Goal: Task Accomplishment & Management: Manage account settings

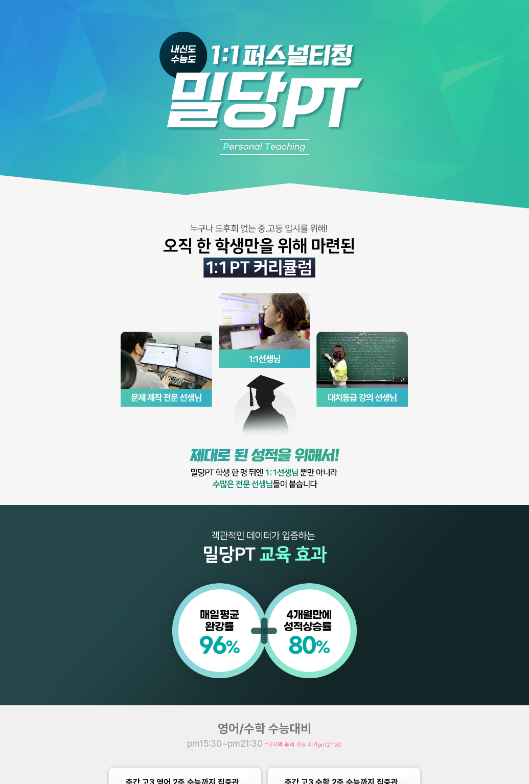
scroll to position [184, 0]
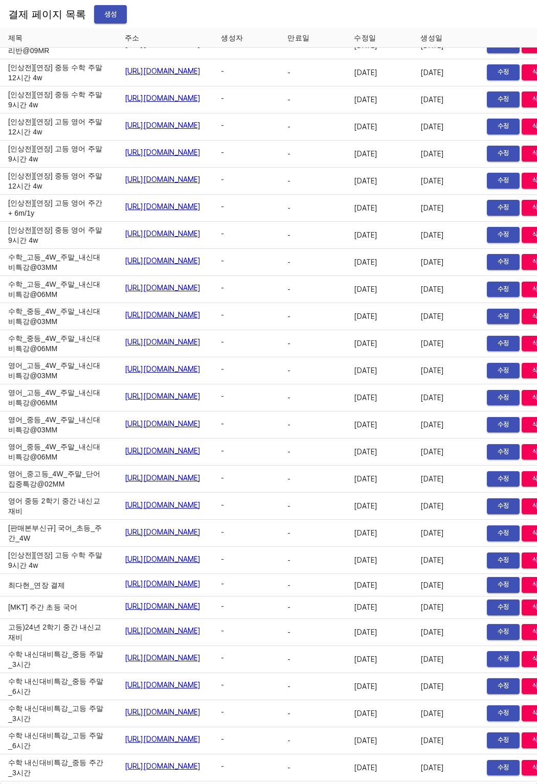
scroll to position [5444, 0]
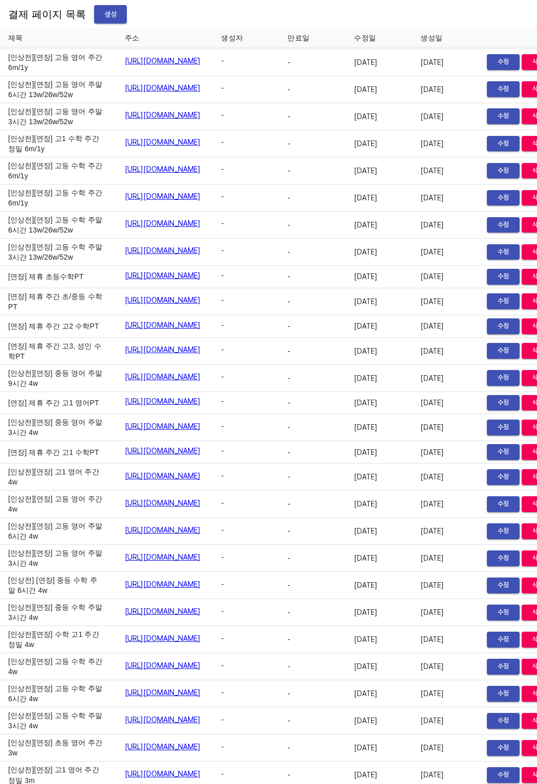
drag, startPoint x: 12, startPoint y: 578, endPoint x: 50, endPoint y: 599, distance: 43.7
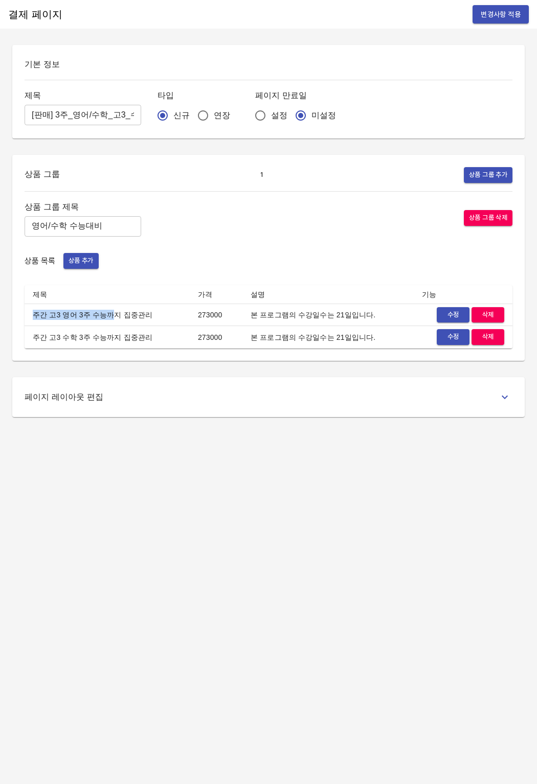
drag, startPoint x: 32, startPoint y: 318, endPoint x: 105, endPoint y: 317, distance: 73.6
click at [104, 317] on td "주간 고3 영어 3주 수능까지 집중관리" at bounding box center [107, 315] width 165 height 22
click at [107, 317] on td "주간 고3 영어 3주 수능까지 집중관리" at bounding box center [107, 315] width 165 height 22
click at [450, 309] on span "수정" at bounding box center [453, 315] width 22 height 12
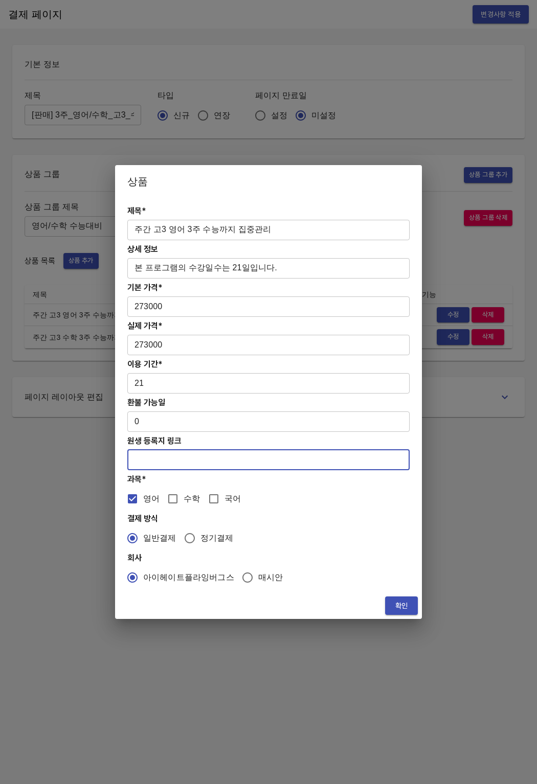
click at [193, 468] on input "text" at bounding box center [268, 460] width 282 height 20
paste input "https://coda.io/form/PT_dQL2ZMqlxPP"
type input "https://coda.io/form/PT_dQL2ZMqlxPP"
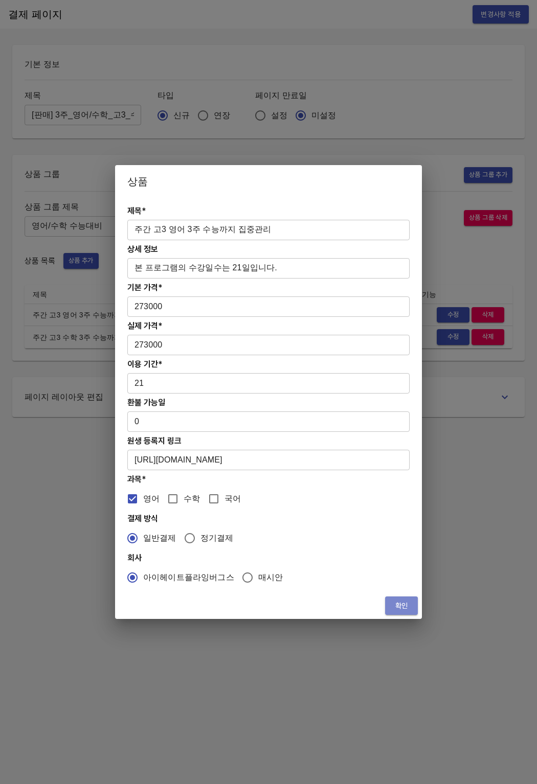
click at [391, 609] on button "확인" at bounding box center [401, 606] width 33 height 19
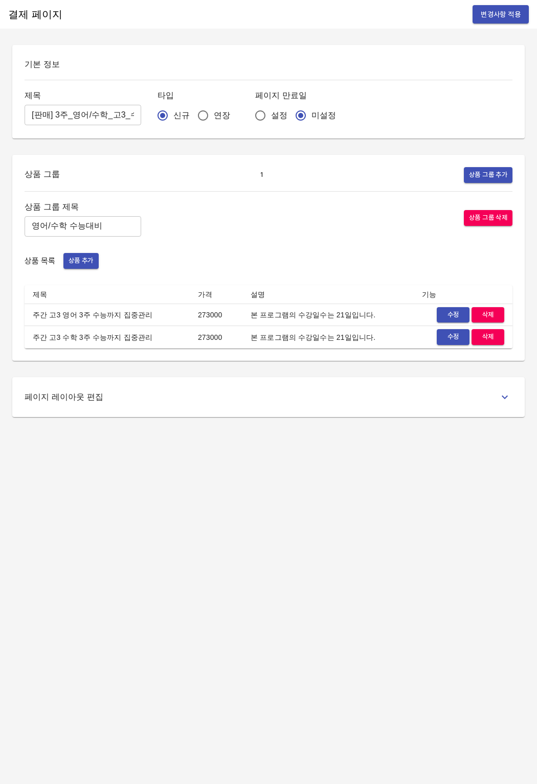
drag, startPoint x: 318, startPoint y: 561, endPoint x: 350, endPoint y: 503, distance: 67.0
click at [319, 560] on div "결제 페이지 변경사항 적용 기본 정보 제목 [판매] 3주_영어/수학_고3_수능대비반 ​ 타입 신규 연장 페이지 만료일 설정 미설정 상품 그룹 …" at bounding box center [268, 392] width 537 height 784
click at [449, 345] on button "수정" at bounding box center [453, 337] width 33 height 16
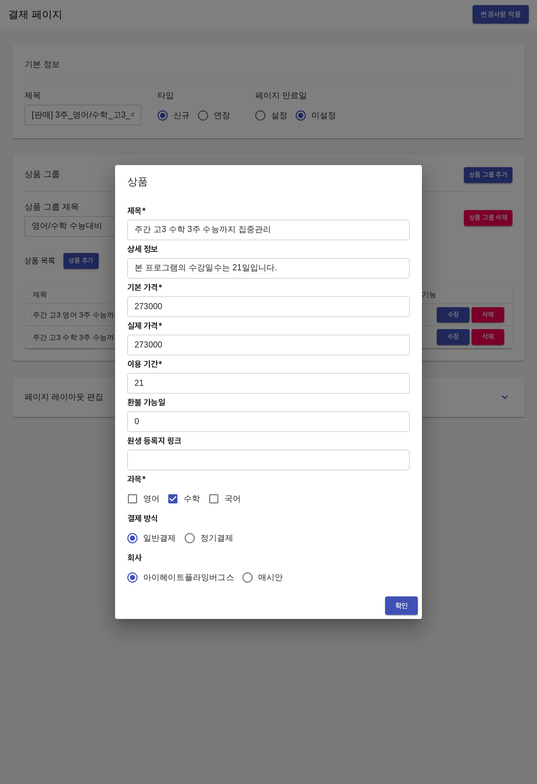
click at [198, 457] on input "text" at bounding box center [268, 460] width 282 height 20
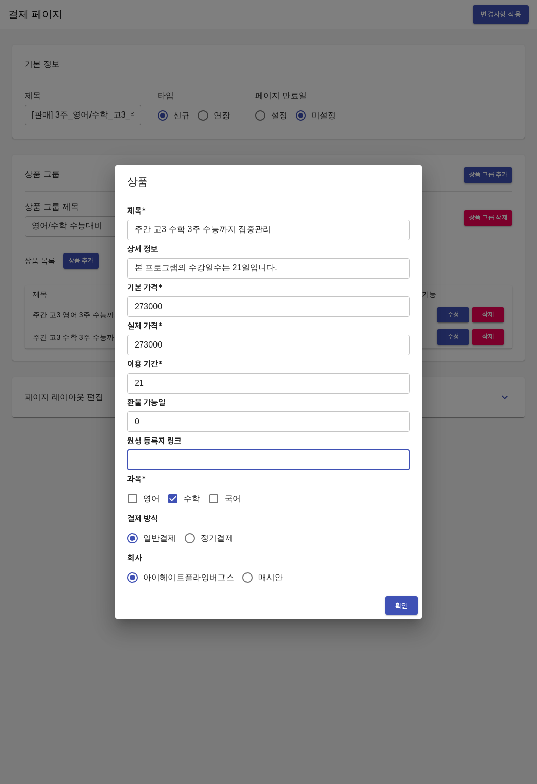
paste input "https://coda.io/form/PT_dEF_L2VK9rh"
type input "[URL][DOMAIN_NAME]"
click at [392, 609] on button "확인" at bounding box center [401, 606] width 33 height 19
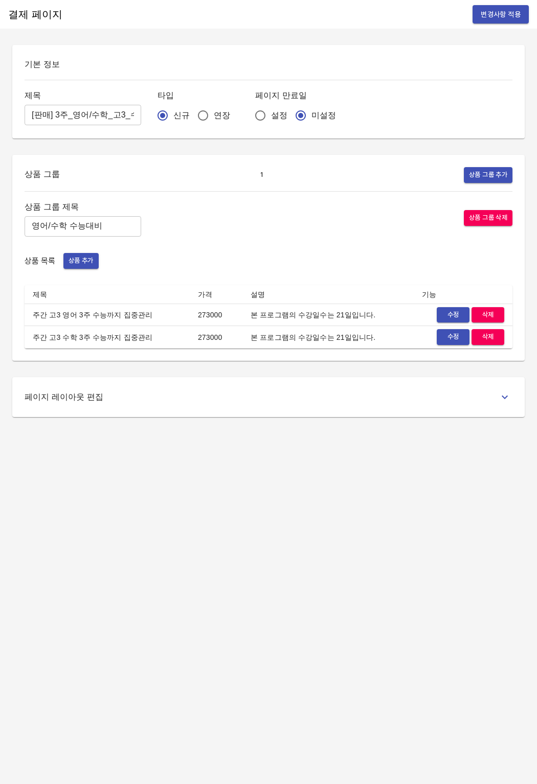
click at [353, 607] on div "결제 페이지 변경사항 적용 기본 정보 제목 [판매] 3주_영어/수학_고3_수능대비반 ​ 타입 신규 연장 페이지 만료일 설정 미설정 상품 그룹 …" at bounding box center [268, 392] width 537 height 784
click at [519, 10] on span "변경사항 적용" at bounding box center [501, 14] width 40 height 13
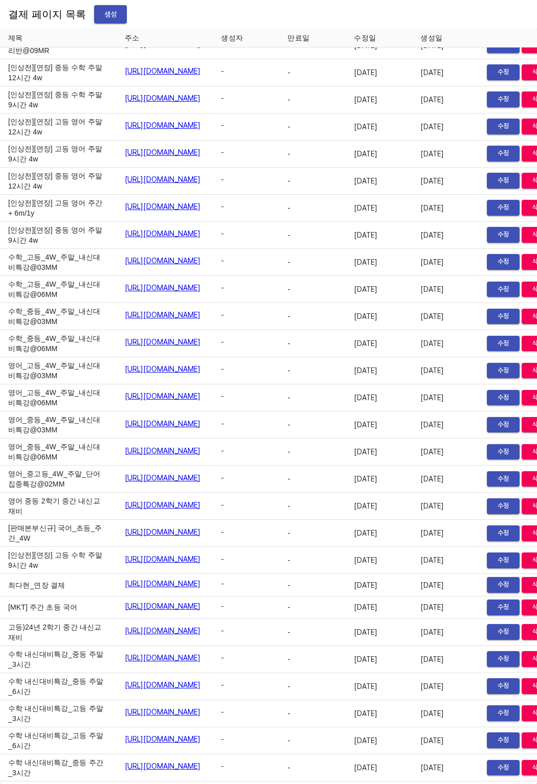
scroll to position [5444, 0]
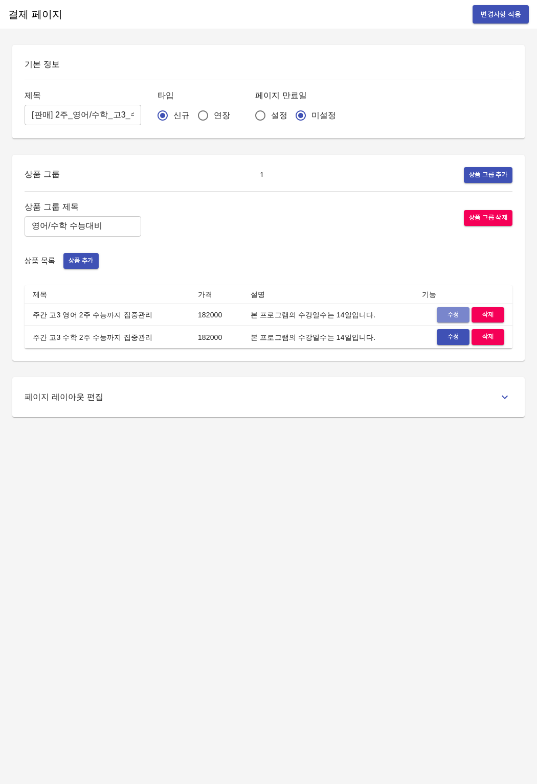
click at [453, 319] on span "수정" at bounding box center [453, 315] width 22 height 12
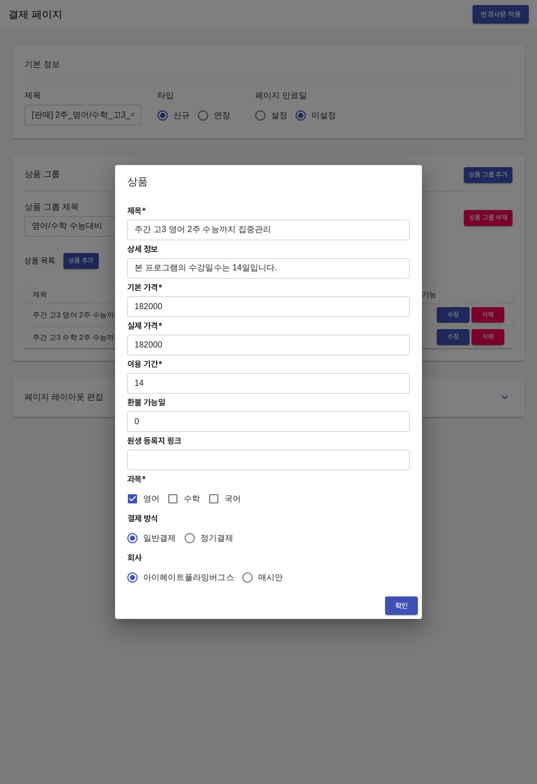
click at [154, 457] on input "text" at bounding box center [268, 460] width 282 height 20
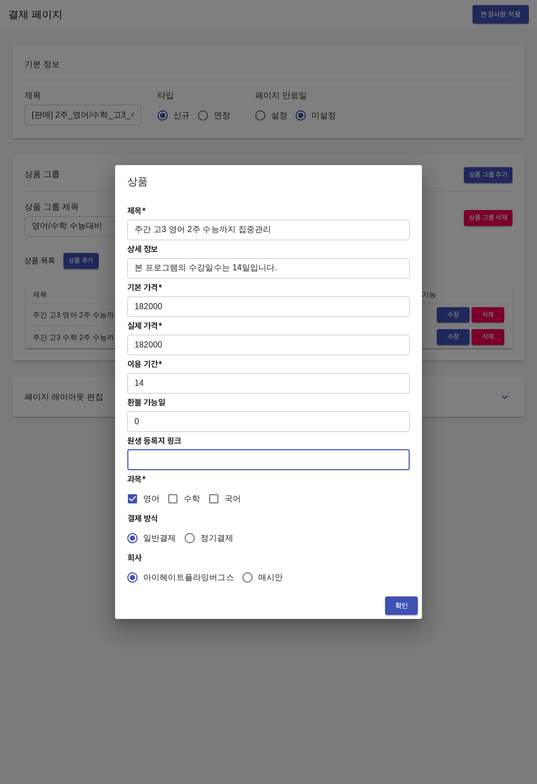
click at [242, 453] on input "text" at bounding box center [268, 460] width 282 height 20
paste input "https://coda.io/form/PT_dQL2ZMqlxPP"
type input "https://coda.io/form/PT_dQL2ZMqlxPP"
click at [397, 600] on span "확인" at bounding box center [401, 606] width 16 height 13
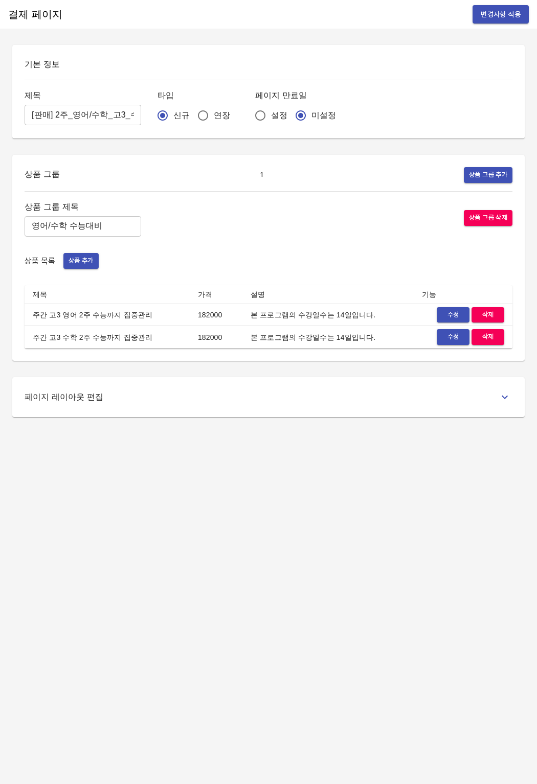
drag, startPoint x: 236, startPoint y: 521, endPoint x: 425, endPoint y: 347, distance: 257.3
click at [237, 519] on div "결제 페이지 변경사항 적용 기본 정보 제목 [판매] 2주_영어/수학_고3_수능대비반 ​ 타입 신규 연장 페이지 만료일 설정 미설정 상품 그룹 …" at bounding box center [268, 392] width 537 height 784
click at [461, 335] on span "수정" at bounding box center [453, 337] width 22 height 12
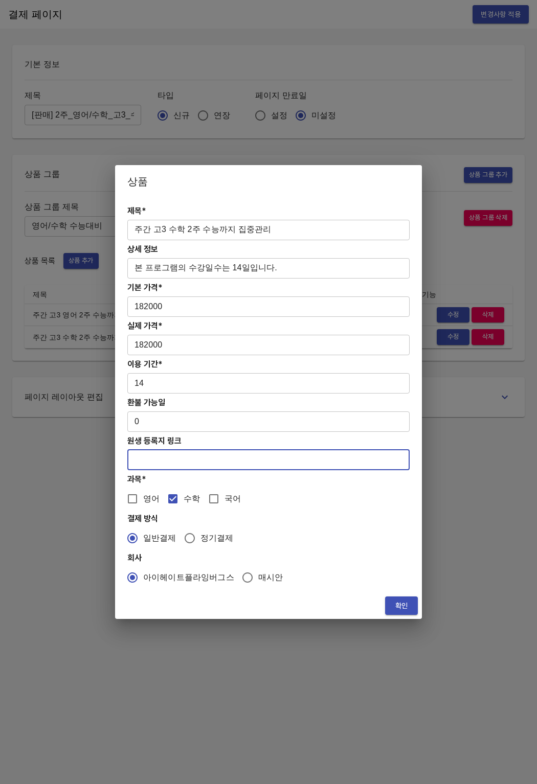
click at [241, 452] on input "text" at bounding box center [268, 460] width 282 height 20
click at [220, 462] on input "text" at bounding box center [268, 460] width 282 height 20
paste input "https://coda.io/form/PT_dEF_L2VK9rh"
type input "https://coda.io/form/PT_dEF_L2VK9rh"
click at [410, 615] on div "확인" at bounding box center [268, 606] width 307 height 27
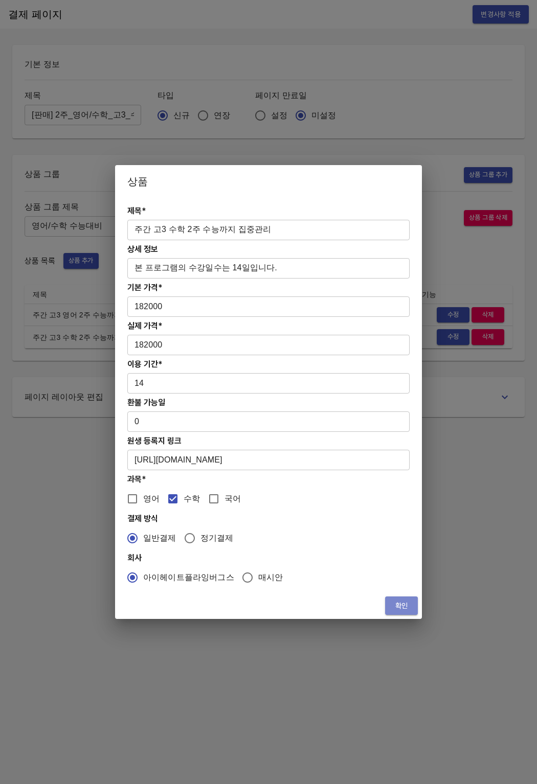
click at [401, 605] on span "확인" at bounding box center [401, 606] width 16 height 13
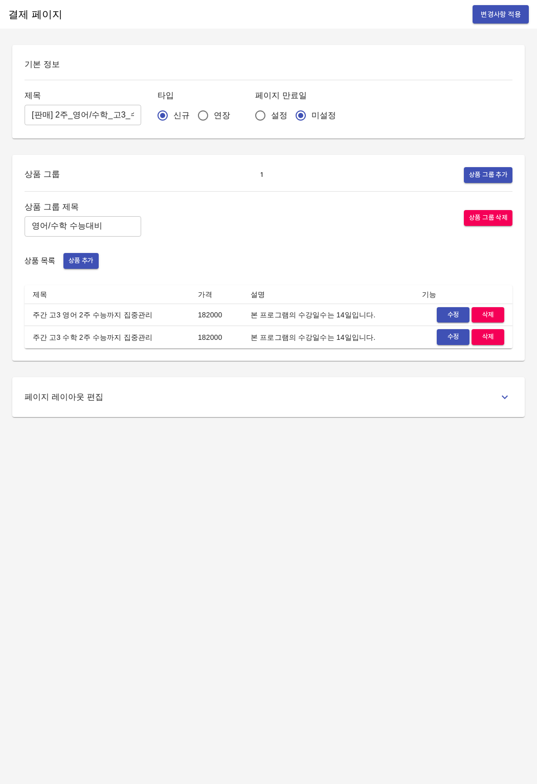
click at [340, 635] on div "결제 페이지 변경사항 적용 기본 정보 제목 [판매] 2주_영어/수학_고3_수능대비반 ​ 타입 신규 연장 페이지 만료일 설정 미설정 상품 그룹 …" at bounding box center [268, 392] width 537 height 784
drag, startPoint x: 256, startPoint y: 253, endPoint x: 285, endPoint y: 229, distance: 37.5
click at [257, 253] on div "상품 목록 상품 추가" at bounding box center [269, 261] width 488 height 16
click at [268, 163] on div "상품 그룹 1 상품 그룹 추가 상품 그룹 제목 영어/수학 수능대비 ​ 상품 그룹 삭제 상품 목록 상품 추가 제목 가격 설명 기능 주간 고3 영…" at bounding box center [268, 258] width 512 height 206
click at [481, 17] on span "변경사항 적용" at bounding box center [501, 14] width 40 height 13
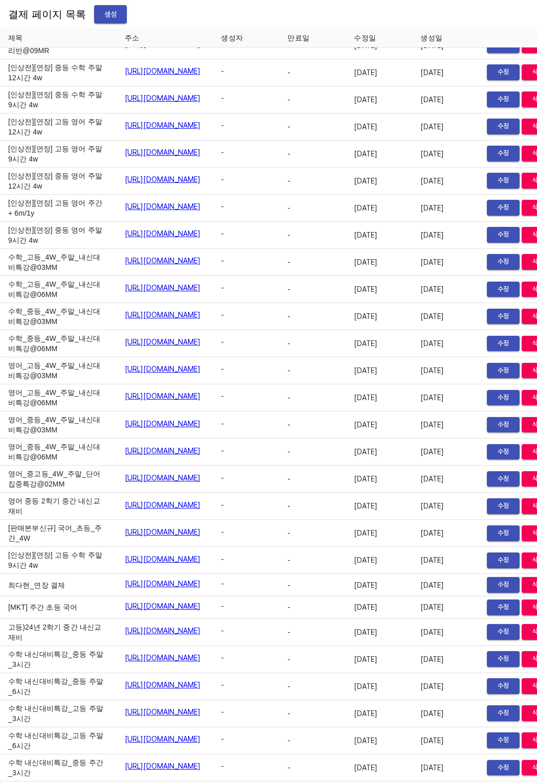
scroll to position [5444, 0]
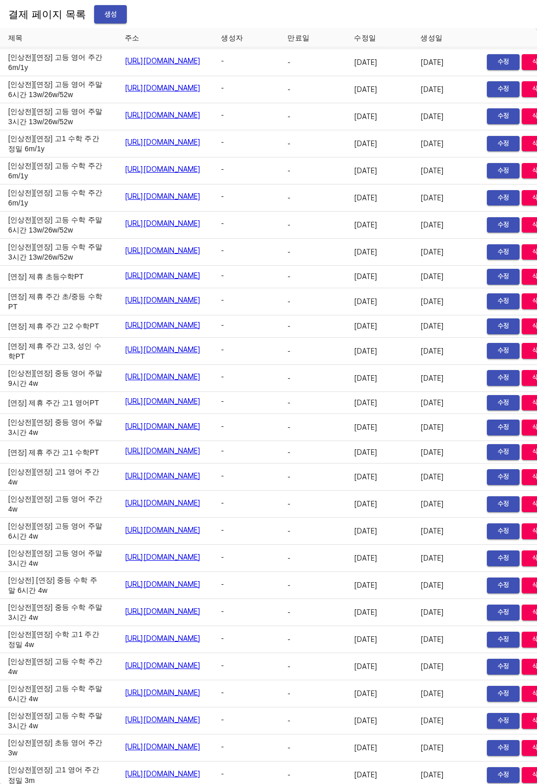
drag, startPoint x: 78, startPoint y: 552, endPoint x: 269, endPoint y: 552, distance: 191.2
copy link "https://payment.mildang.kr/7mYARbp7Qu7Cit0vx7QBq"
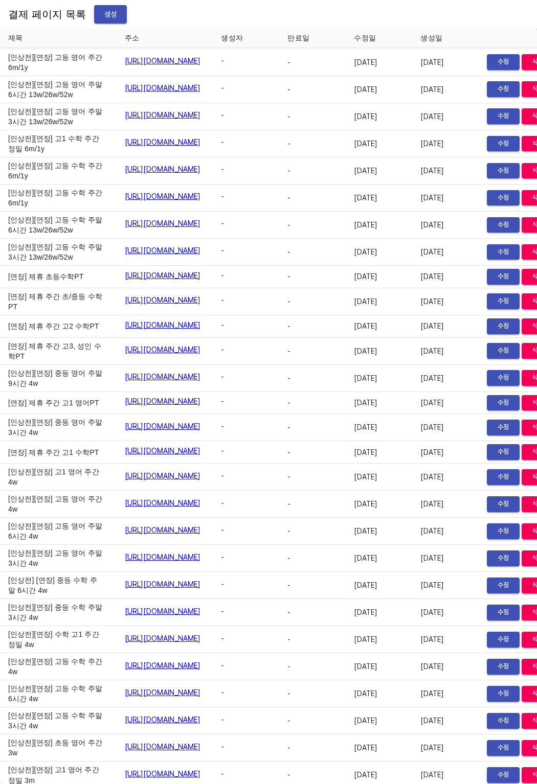
drag, startPoint x: 69, startPoint y: 588, endPoint x: 304, endPoint y: 595, distance: 235.3
drag, startPoint x: 284, startPoint y: 592, endPoint x: 83, endPoint y: 593, distance: 200.4
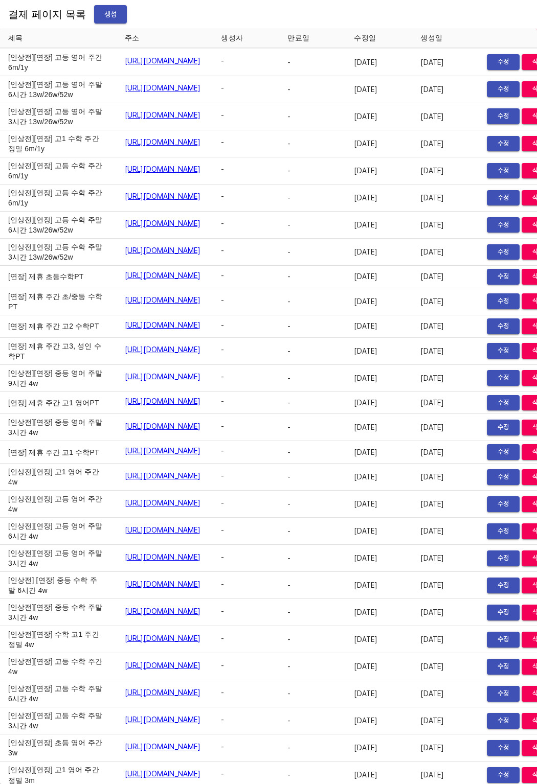
copy link "https://payment.mildang.kr/htRGEXFgoAqWTGLxNa28j"
drag, startPoint x: 7, startPoint y: 543, endPoint x: 38, endPoint y: 564, distance: 37.9
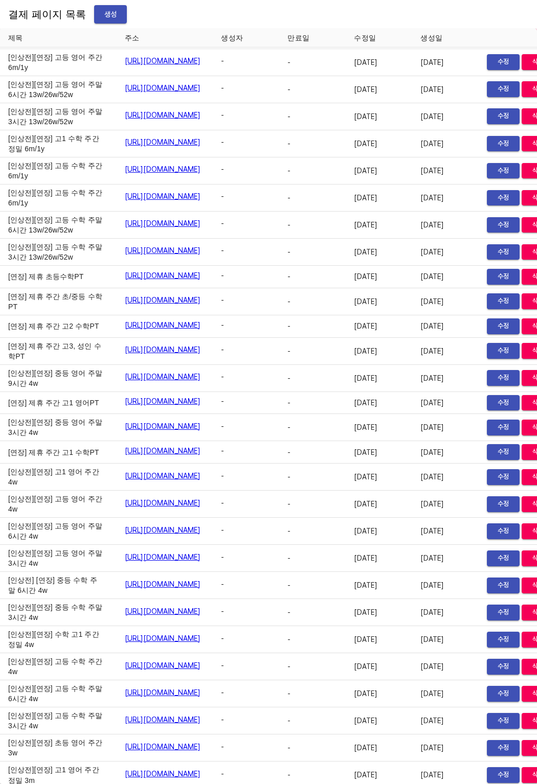
scroll to position [5444, 71]
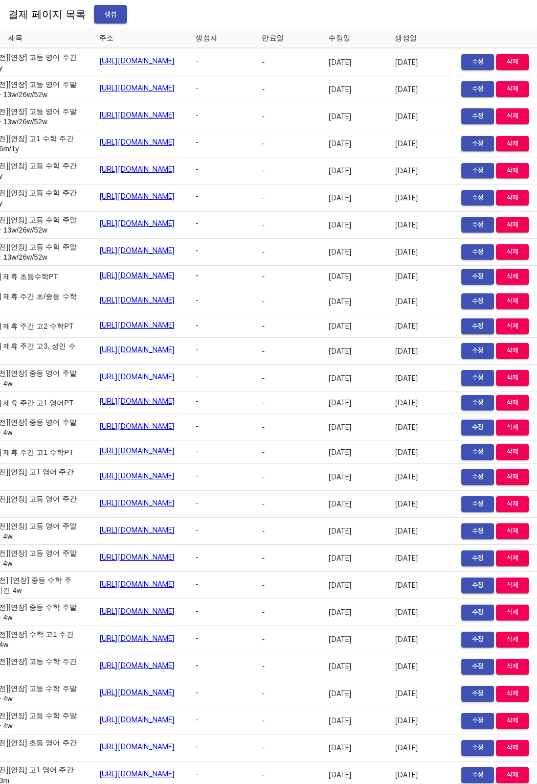
drag, startPoint x: 371, startPoint y: 571, endPoint x: 266, endPoint y: 559, distance: 105.4
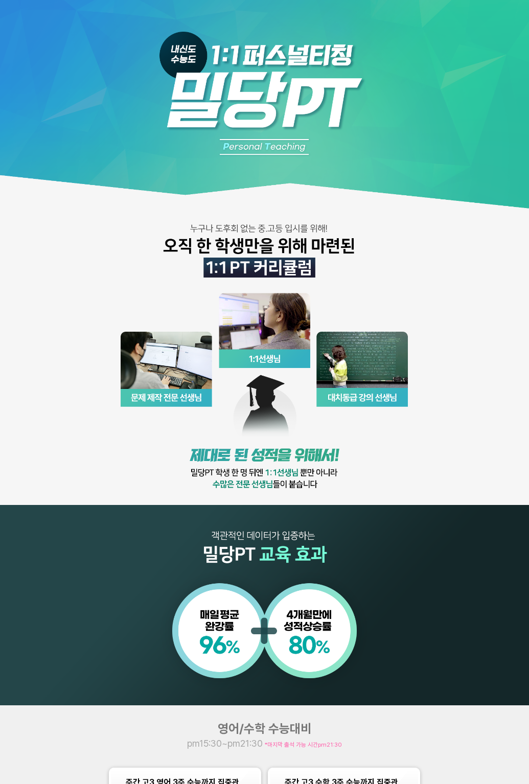
scroll to position [298, 0]
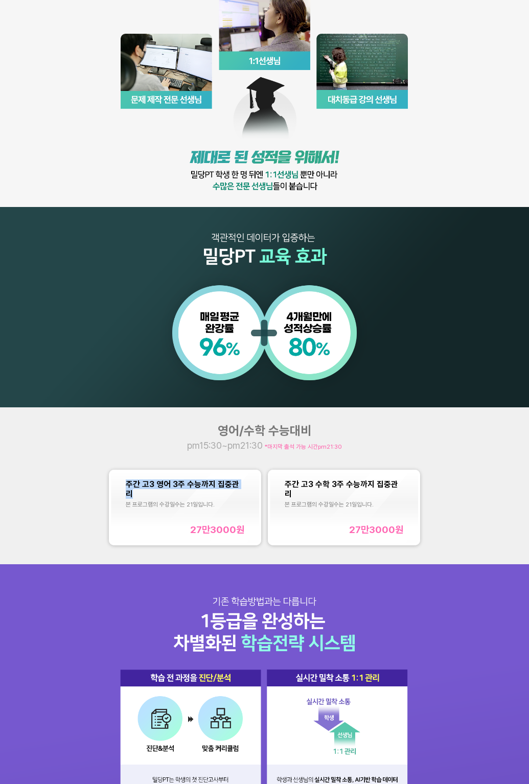
copy span "주간 고3 영어 3주 수능까지 집중관리"
drag, startPoint x: 126, startPoint y: 486, endPoint x: 257, endPoint y: 485, distance: 131.4
click at [257, 485] on div "주간 고3 영어 3주 수능까지 집중관리 본 프로그램의 수강일수는 21일입니다. 27만3000 원" at bounding box center [185, 507] width 148 height 71
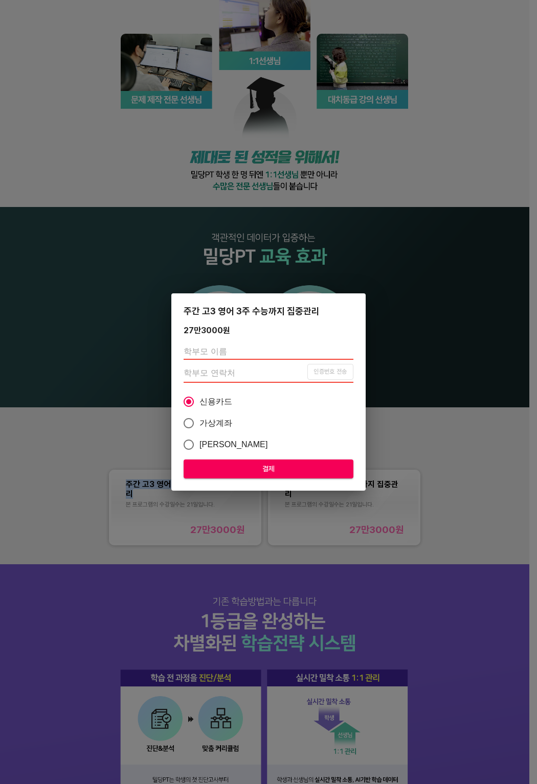
click at [390, 216] on div "주간 고3 영어 3주 수능까지 집중관리 27만3000 원 인증번호 전송 신용카드 가상계좌 카카오페이 결제" at bounding box center [268, 392] width 537 height 784
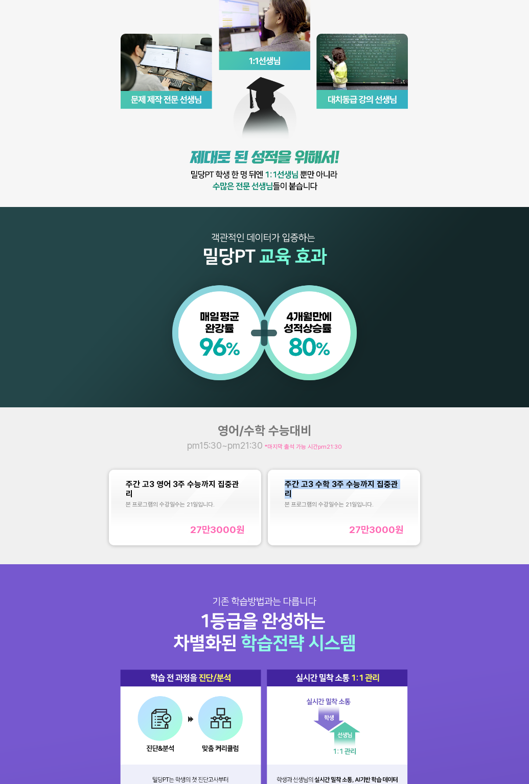
copy span "주간 고3 수학 3주 수능까지 집중관리"
drag, startPoint x: 280, startPoint y: 480, endPoint x: 410, endPoint y: 484, distance: 130.0
click at [410, 484] on div "주간 고3 수학 3주 수능까지 집중관리 본 프로그램의 수강일수는 21일입니다. 27만3000 원" at bounding box center [344, 507] width 148 height 71
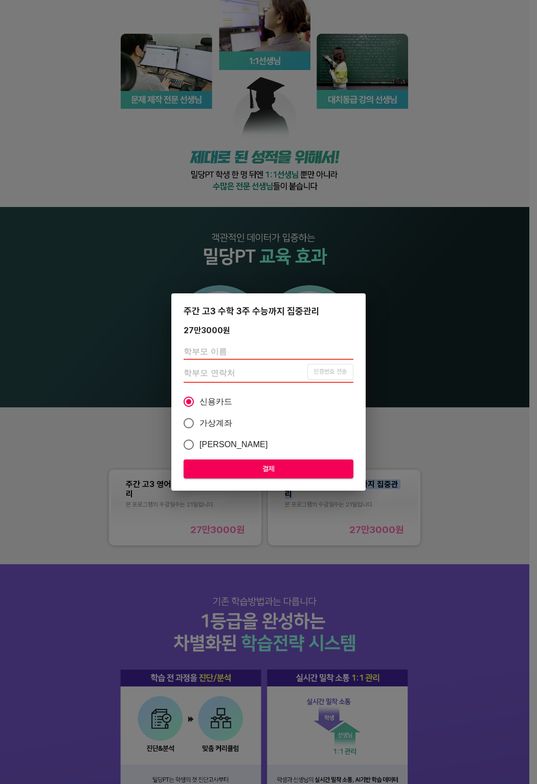
click at [284, 201] on div "주간 고3 수학 3주 수능까지 집중관리 27만3000 원 인증번호 전송 신용카드 가상계좌 카카오페이 결제" at bounding box center [268, 392] width 537 height 784
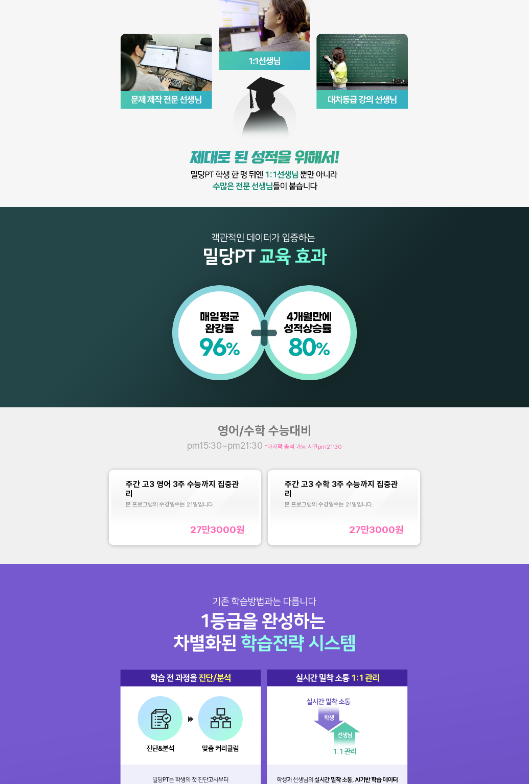
click at [235, 500] on div "주간 고3 영어 3주 수능까지 집중관리 본 프로그램의 수강일수는 21일입니다. 27만3000 원" at bounding box center [185, 508] width 119 height 56
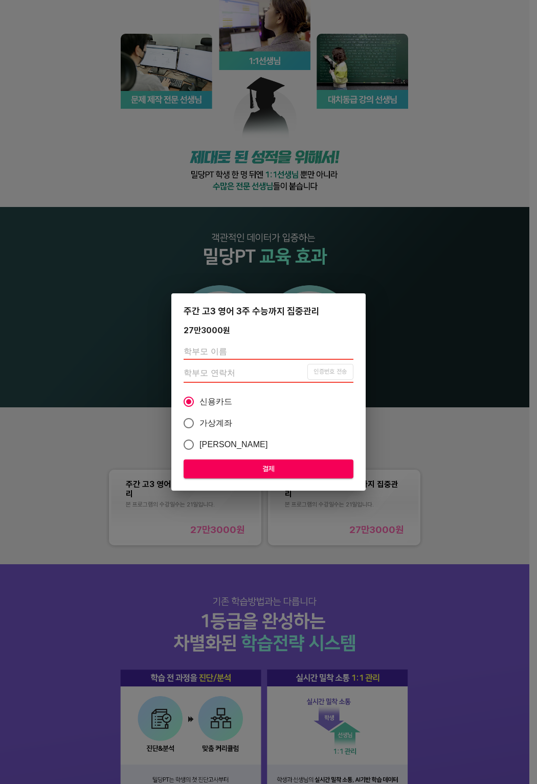
click at [81, 453] on div "주간 고3 영어 3주 수능까지 집중관리 27만3000 원 인증번호 전송 신용카드 가상계좌 카카오페이 결제" at bounding box center [268, 392] width 537 height 784
